Goal: Entertainment & Leisure: Consume media (video, audio)

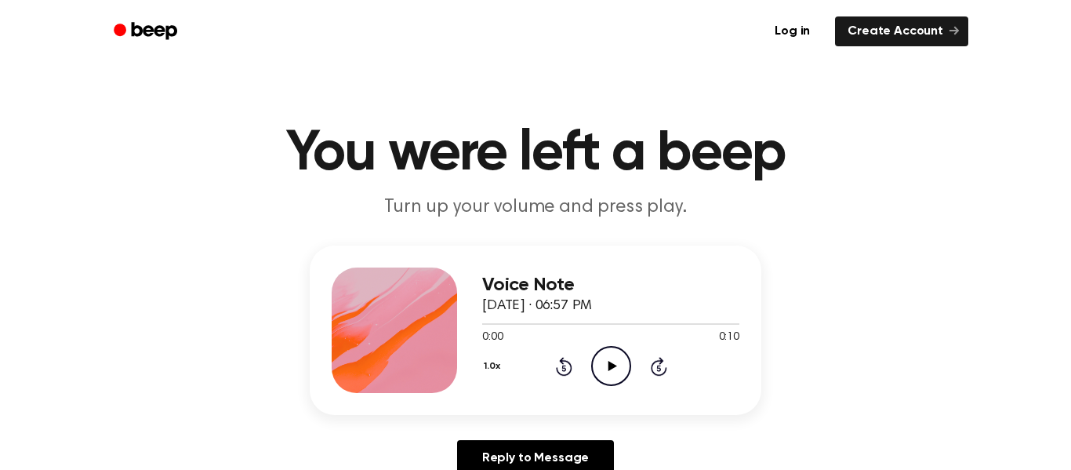
click at [598, 368] on icon "Play Audio" at bounding box center [611, 366] width 40 height 40
click at [626, 378] on circle at bounding box center [611, 366] width 38 height 38
click at [619, 375] on icon "Play Audio" at bounding box center [611, 366] width 40 height 40
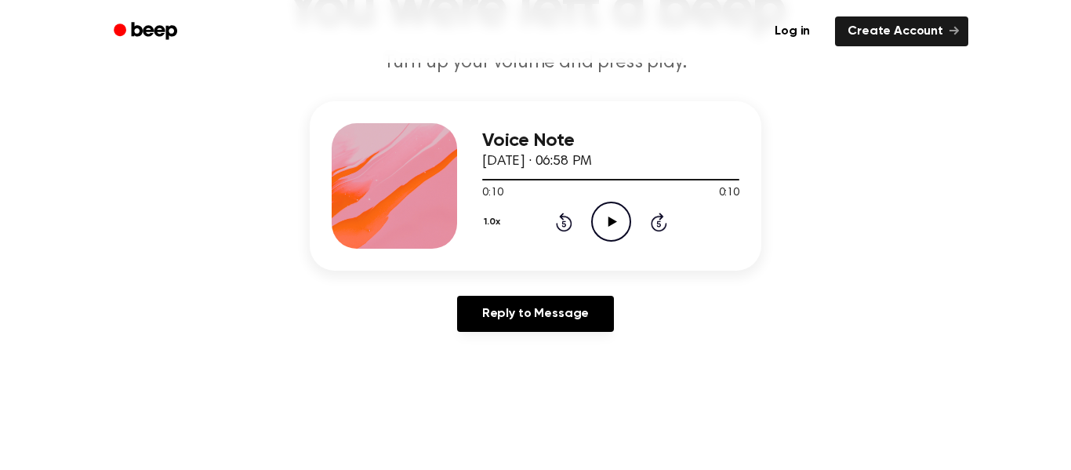
scroll to position [145, 0]
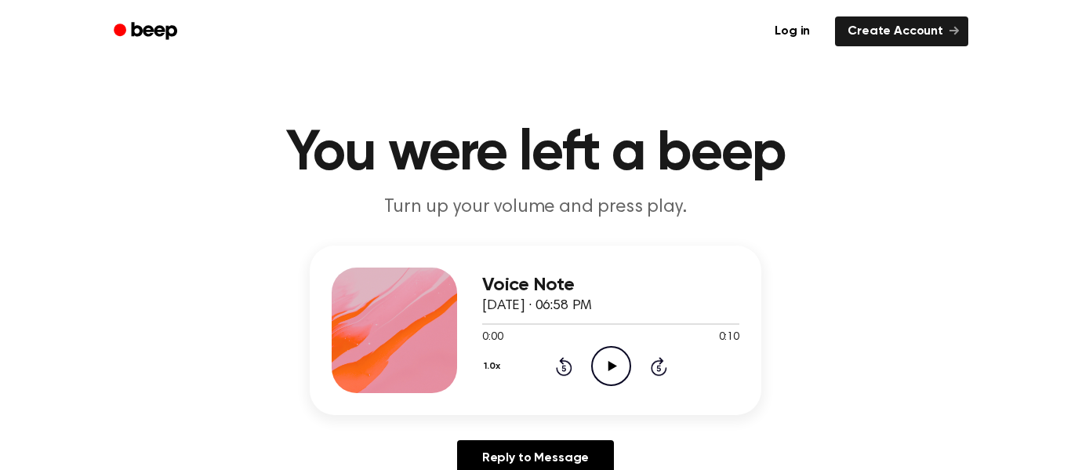
click at [606, 374] on icon "Play Audio" at bounding box center [611, 366] width 40 height 40
click at [607, 358] on icon "Play Audio" at bounding box center [611, 366] width 40 height 40
click at [612, 378] on icon "Play Audio" at bounding box center [611, 366] width 40 height 40
click at [619, 376] on icon "Play Audio" at bounding box center [611, 366] width 40 height 40
click at [612, 368] on icon at bounding box center [611, 366] width 7 height 10
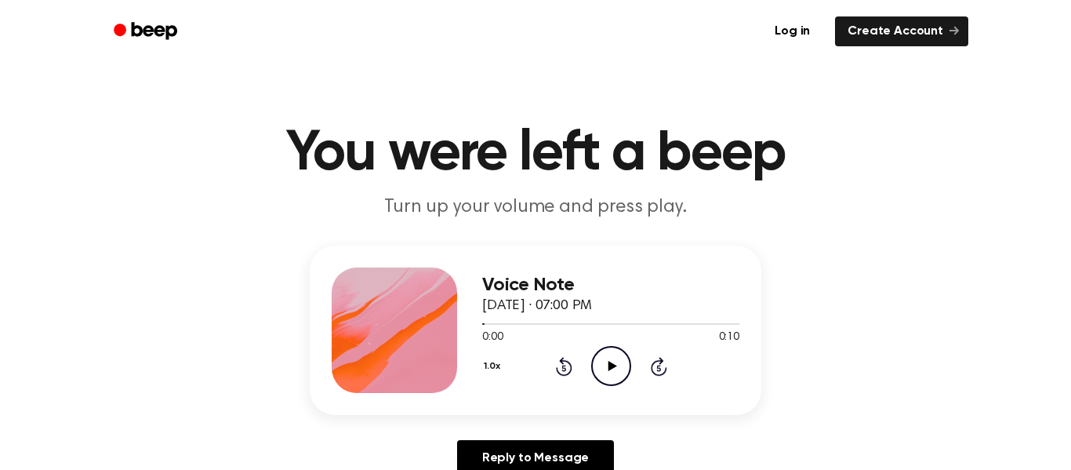
click at [612, 368] on icon at bounding box center [612, 366] width 9 height 10
